Goal: Check status: Check status

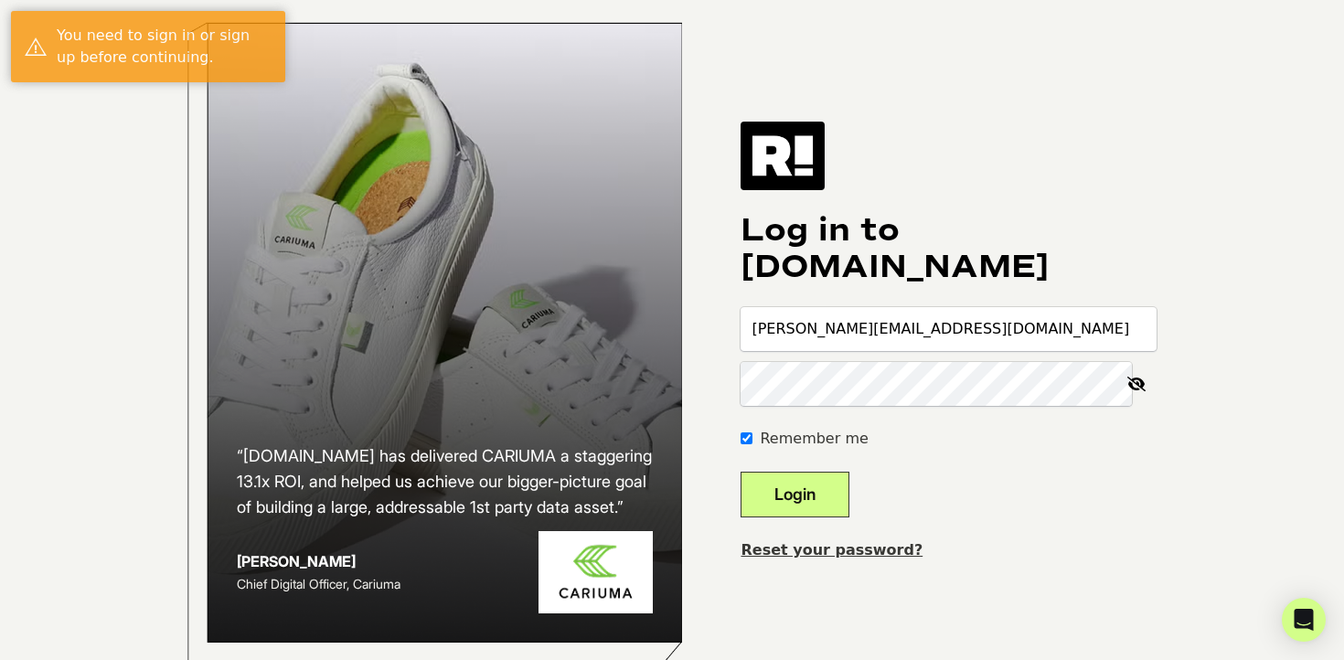
type input "[PERSON_NAME][EMAIL_ADDRESS][DOMAIN_NAME]"
click at [849, 501] on button "Login" at bounding box center [795, 495] width 109 height 46
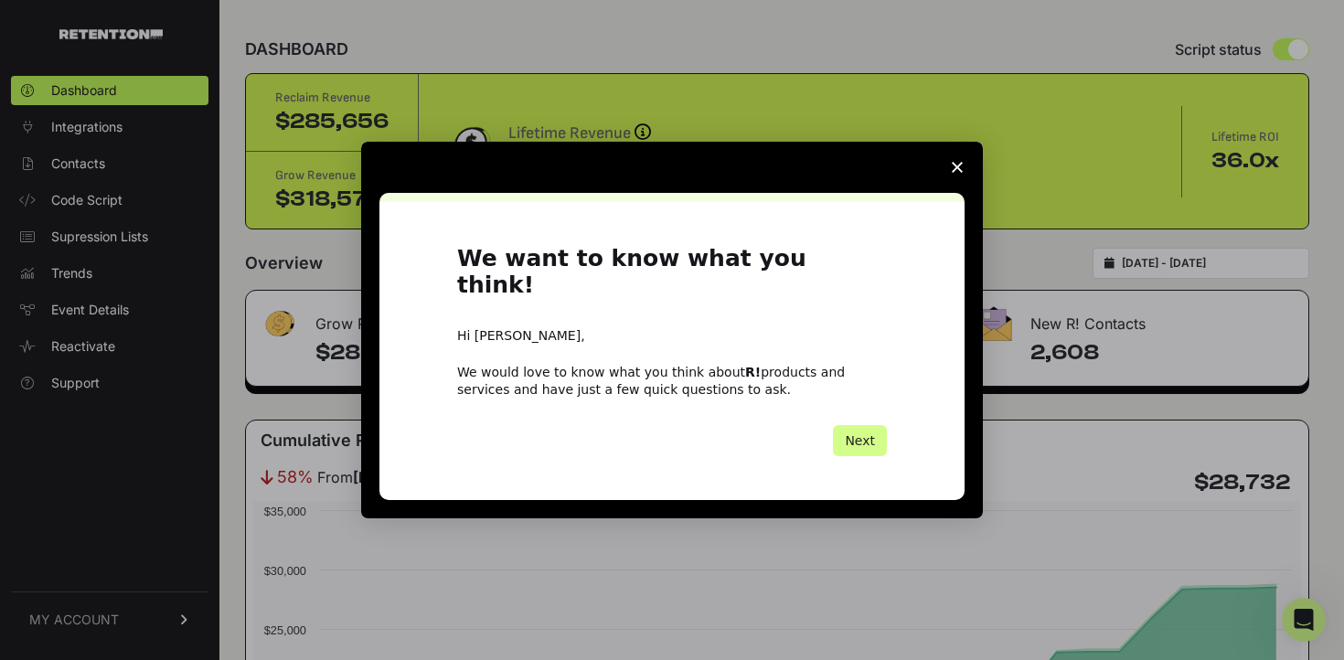
click at [951, 186] on span "Close survey" at bounding box center [957, 167] width 51 height 51
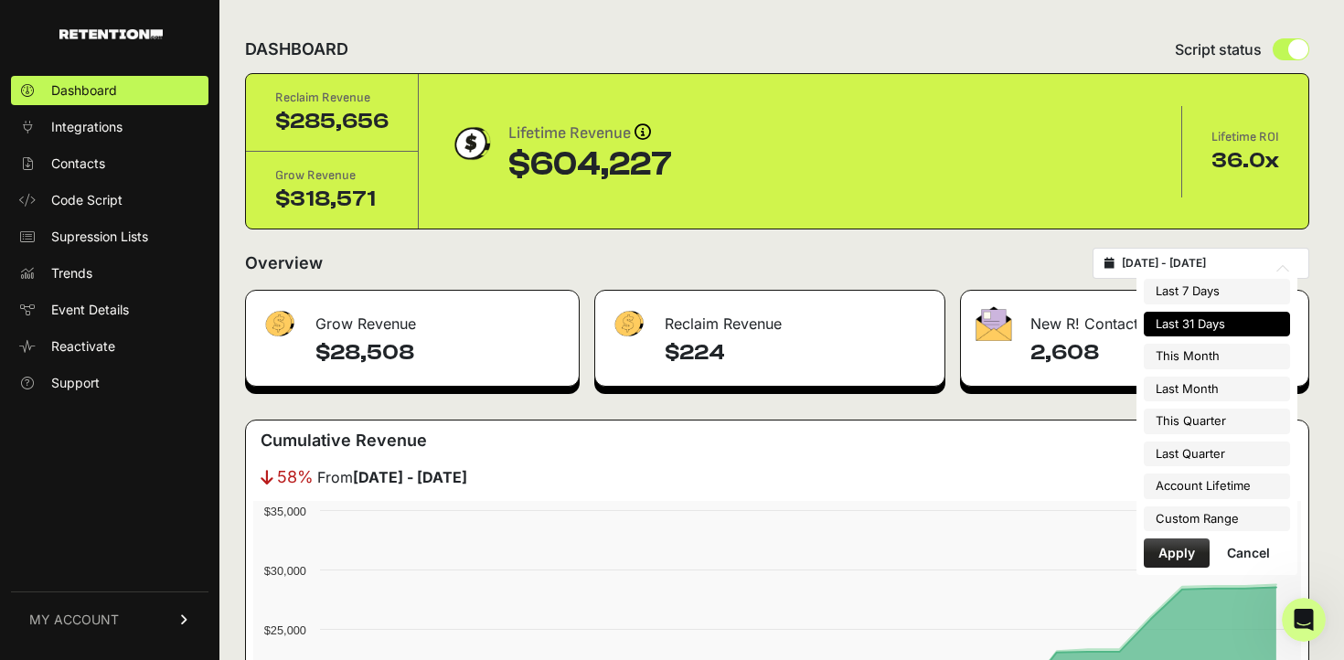
click at [1221, 269] on input "[DATE] - [DATE]" at bounding box center [1210, 263] width 176 height 15
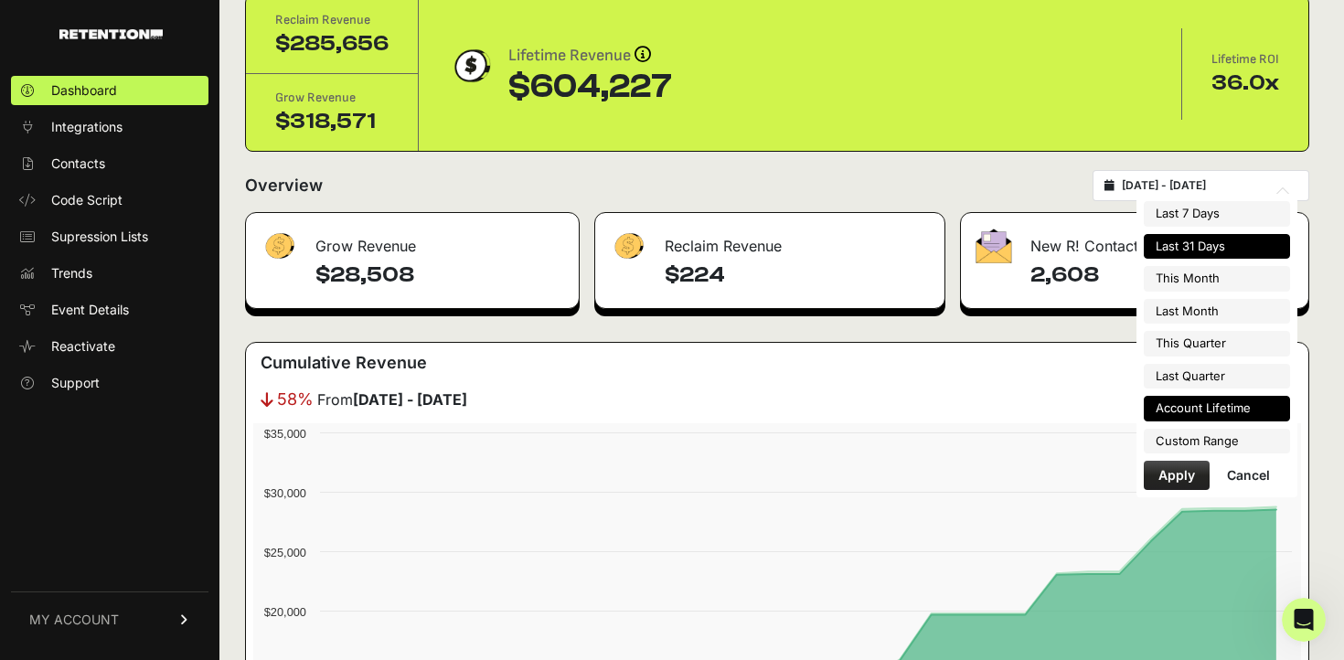
scroll to position [73, 0]
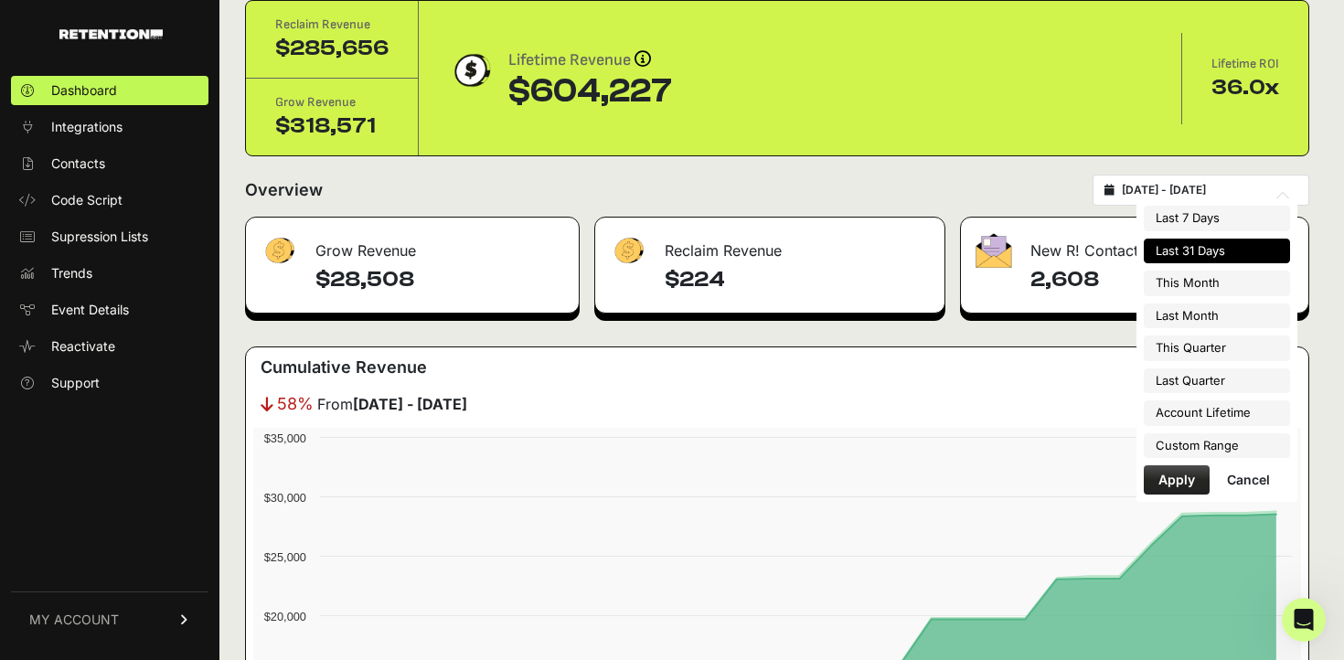
type input "[DATE]"
click at [1197, 447] on li "Custom Range" at bounding box center [1217, 446] width 146 height 26
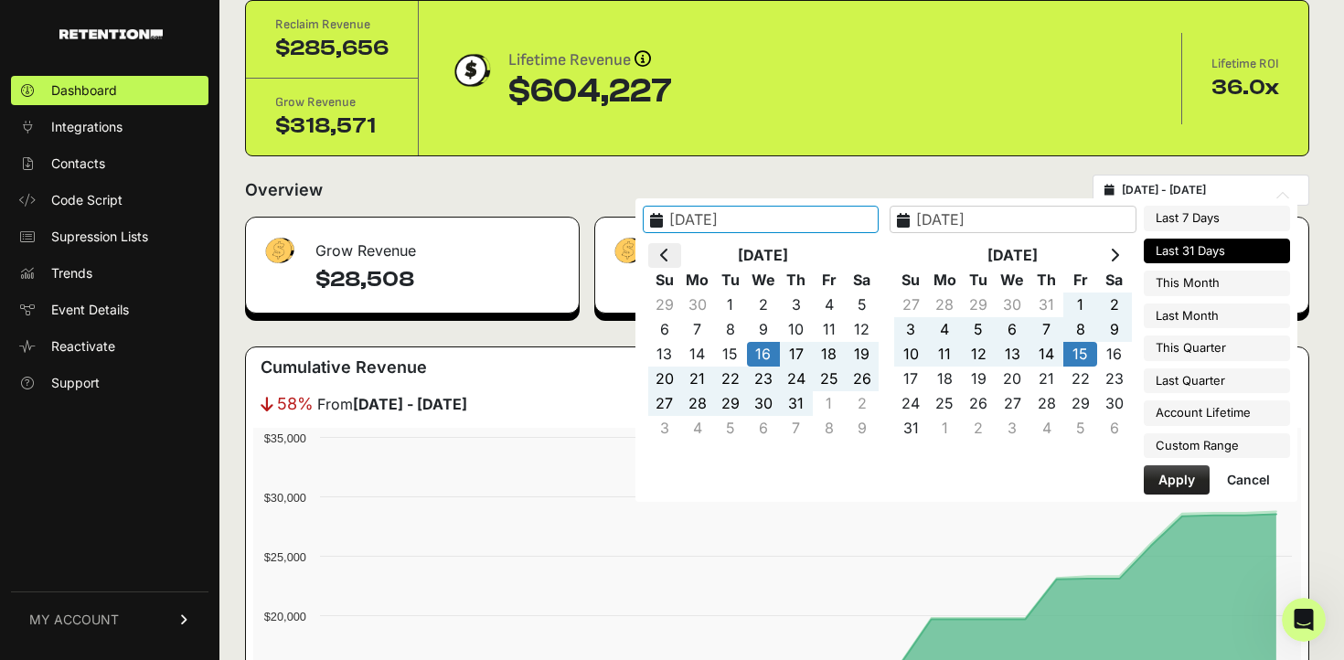
click at [675, 248] on th at bounding box center [664, 255] width 33 height 25
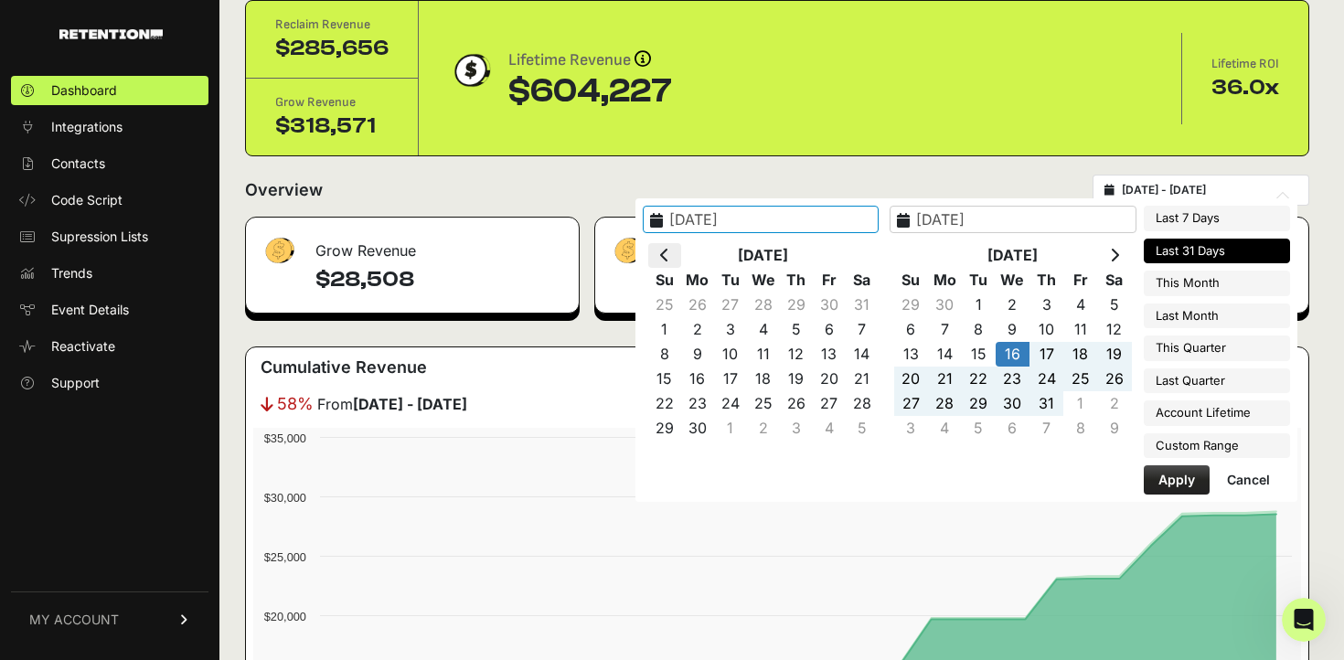
click at [678, 251] on th at bounding box center [664, 255] width 33 height 25
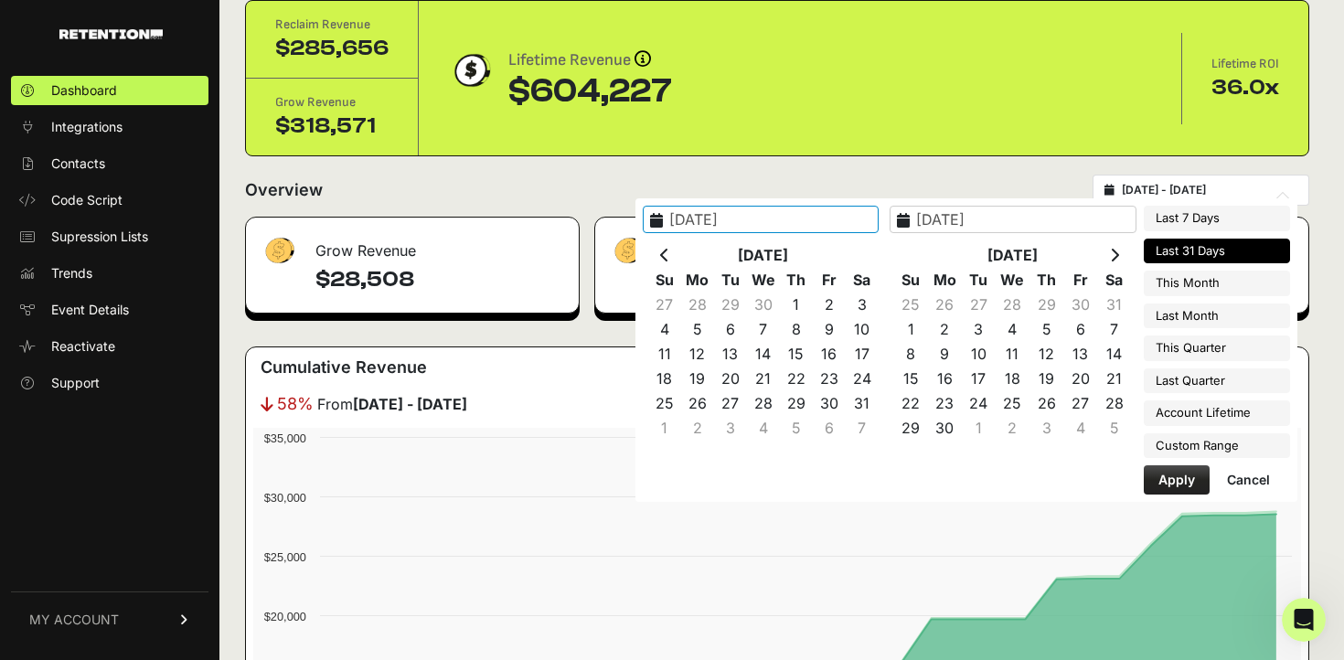
click at [678, 251] on th at bounding box center [664, 255] width 33 height 25
type input "2025-01-01"
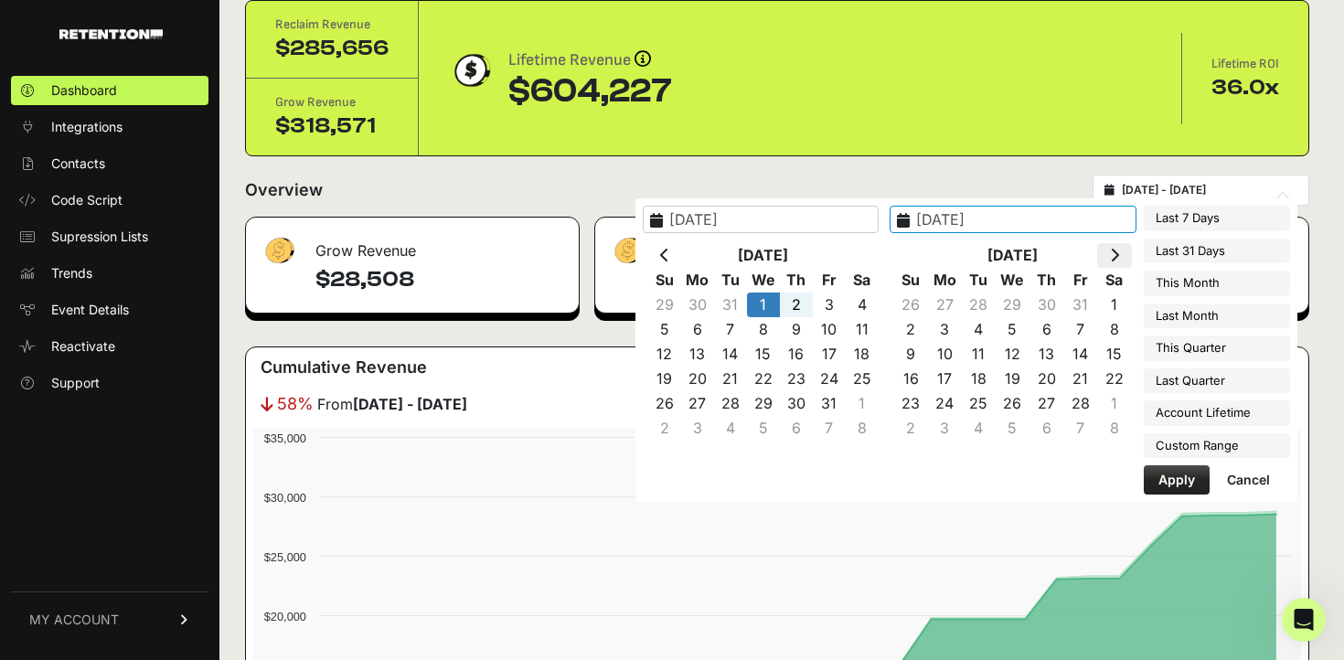
click at [1112, 264] on th at bounding box center [1114, 255] width 34 height 25
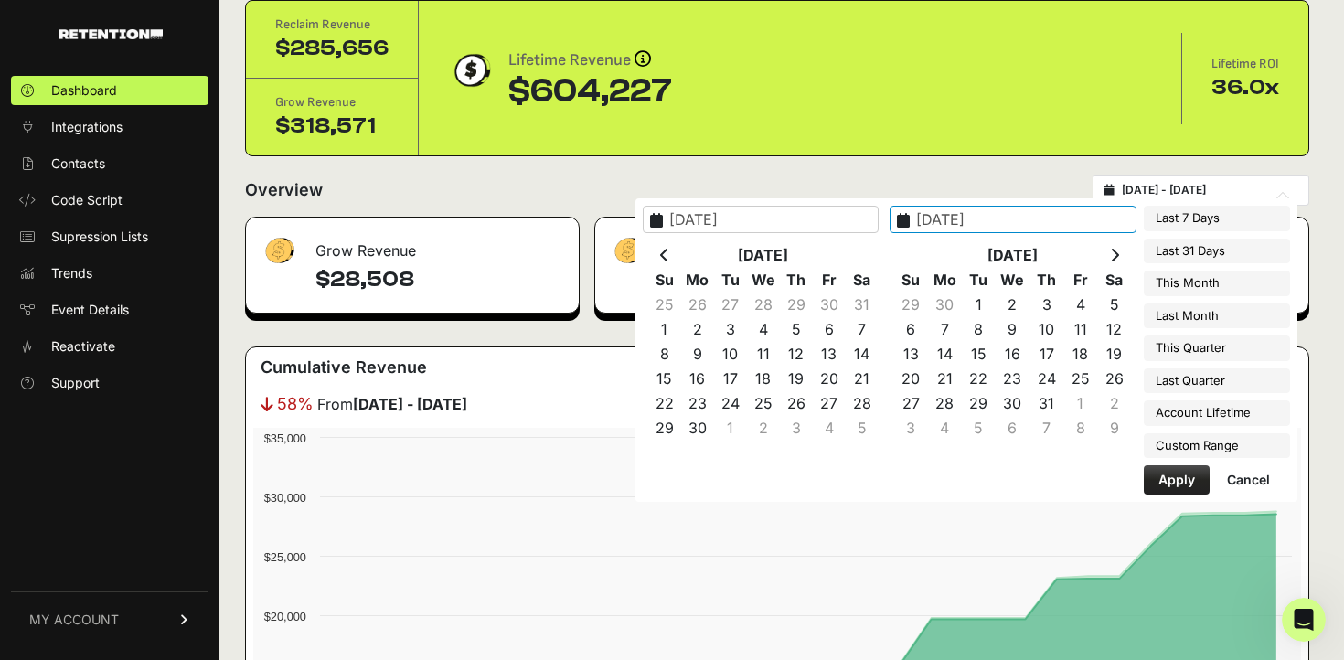
click at [1112, 264] on th at bounding box center [1114, 255] width 34 height 25
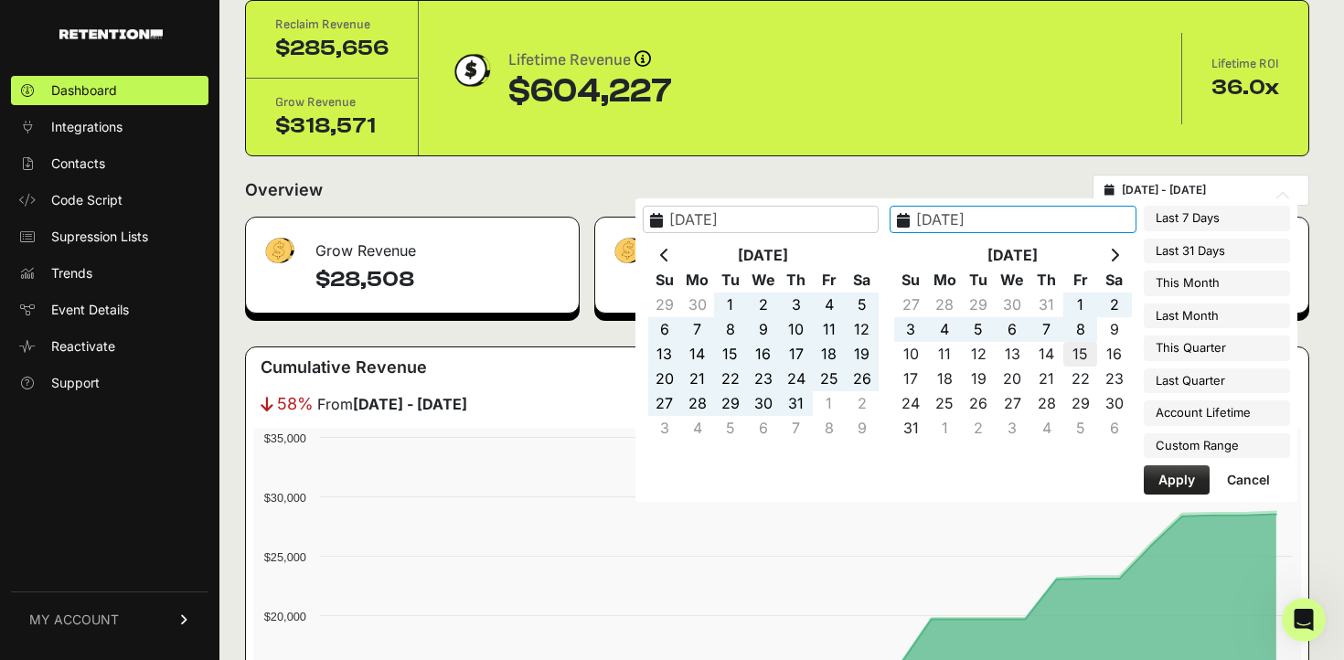
type input "2025-08-15"
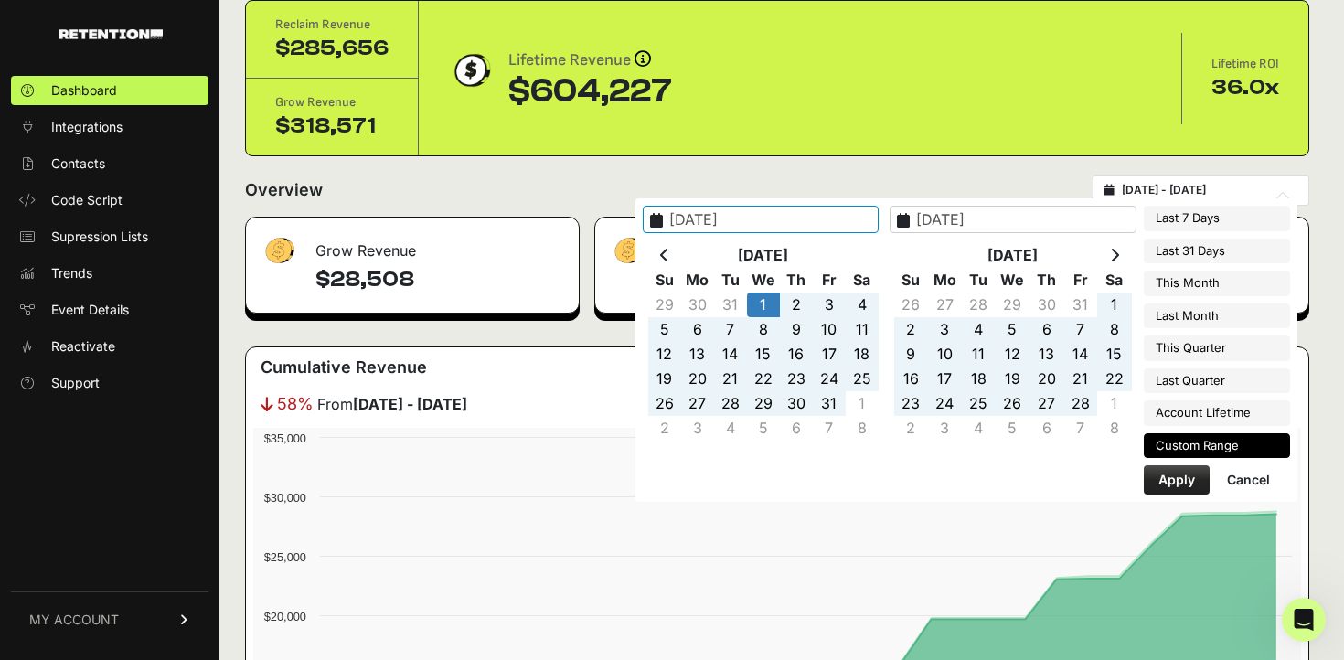
type input "2025-01-01"
click at [1179, 482] on button "Apply" at bounding box center [1177, 479] width 66 height 29
type input "[DATE] - [DATE]"
